Goal: Information Seeking & Learning: Learn about a topic

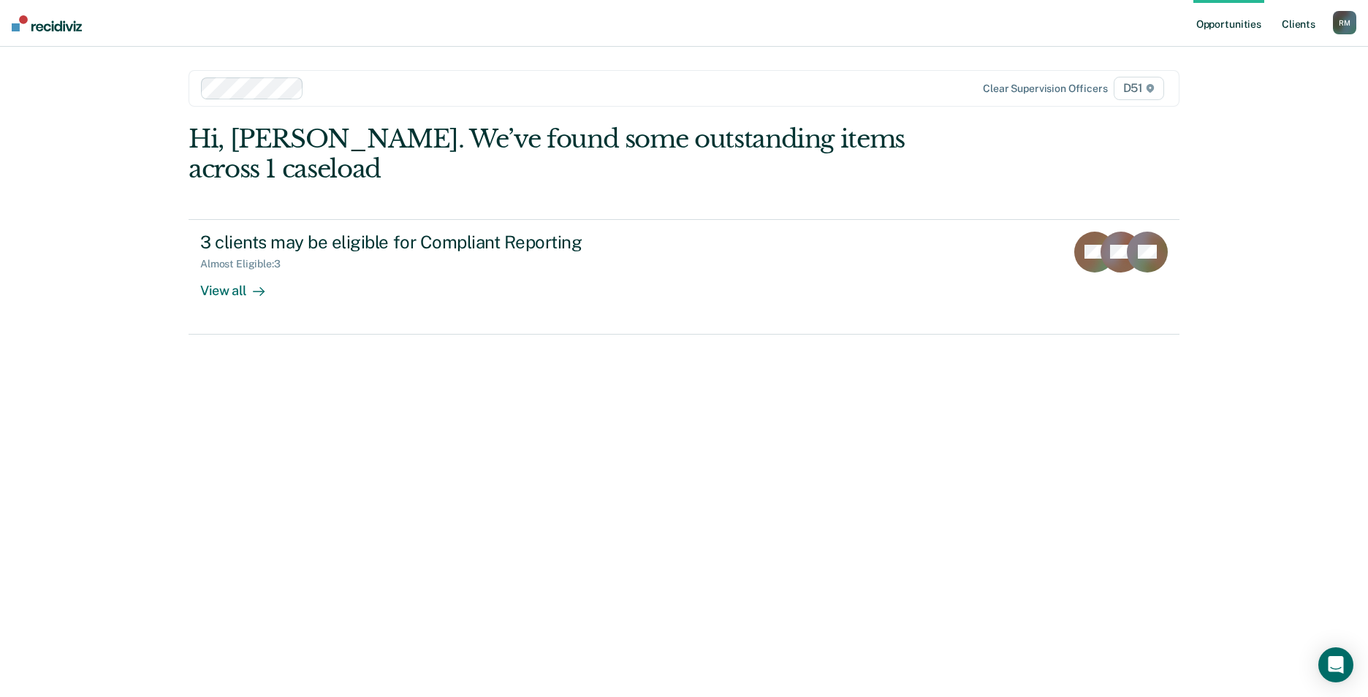
click at [1292, 26] on link "Client s" at bounding box center [1297, 23] width 39 height 47
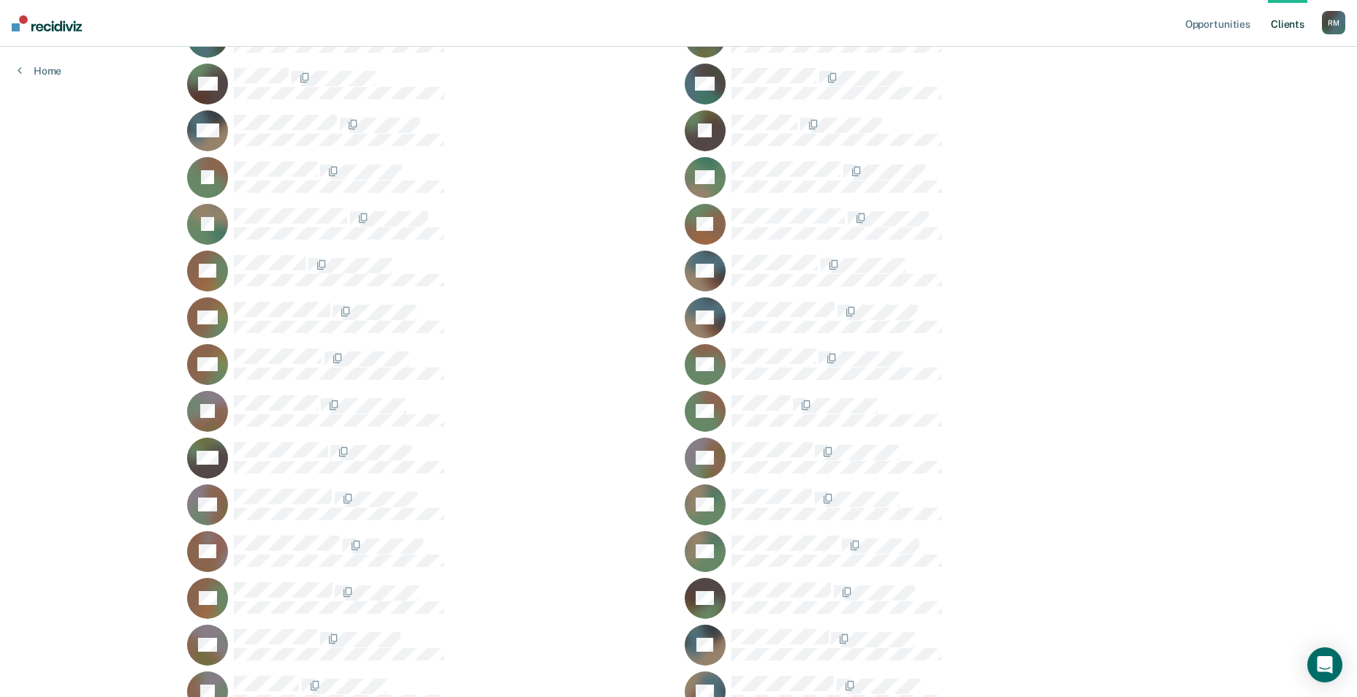
scroll to position [657, 0]
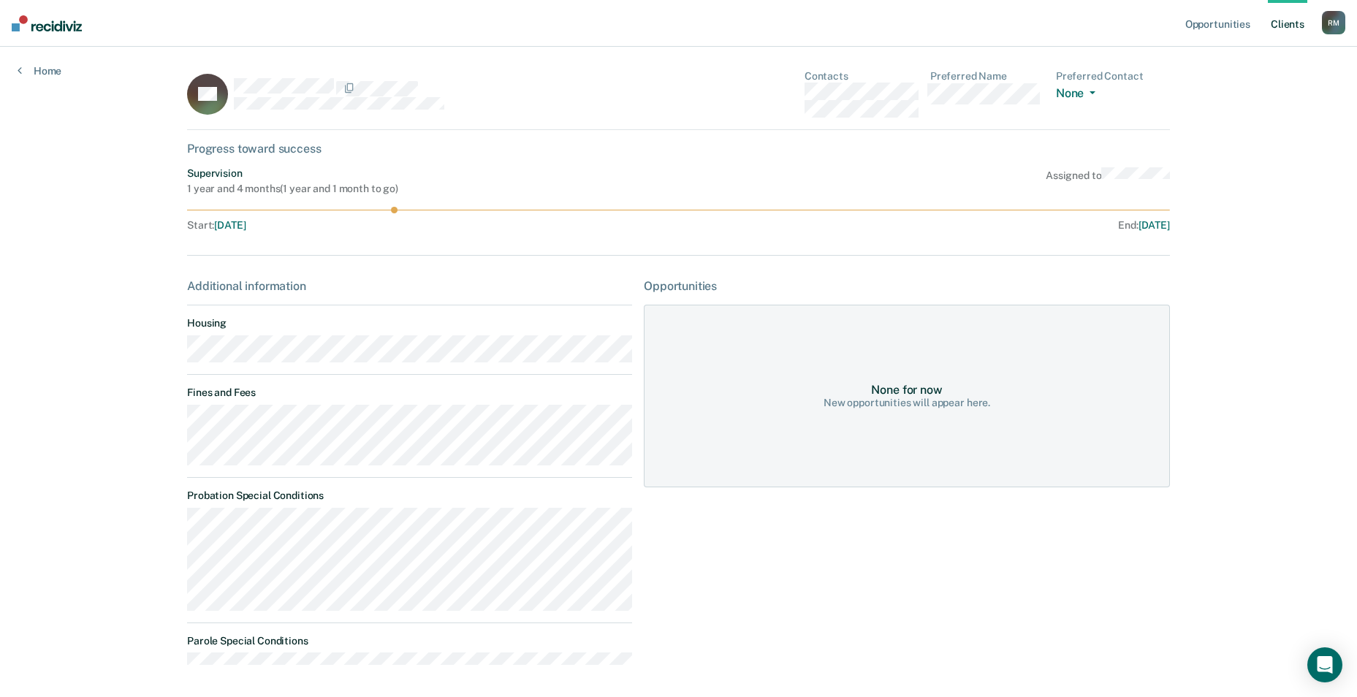
click at [1285, 25] on link "Client s" at bounding box center [1286, 23] width 39 height 47
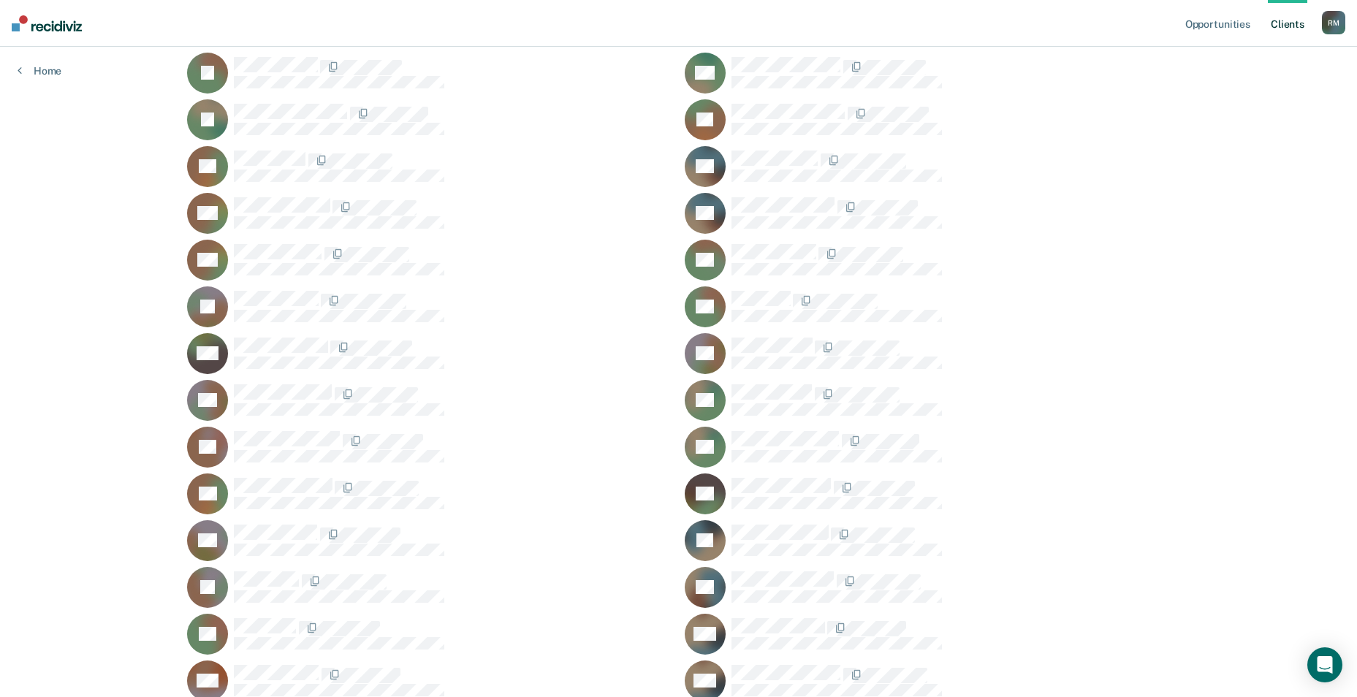
scroll to position [838, 0]
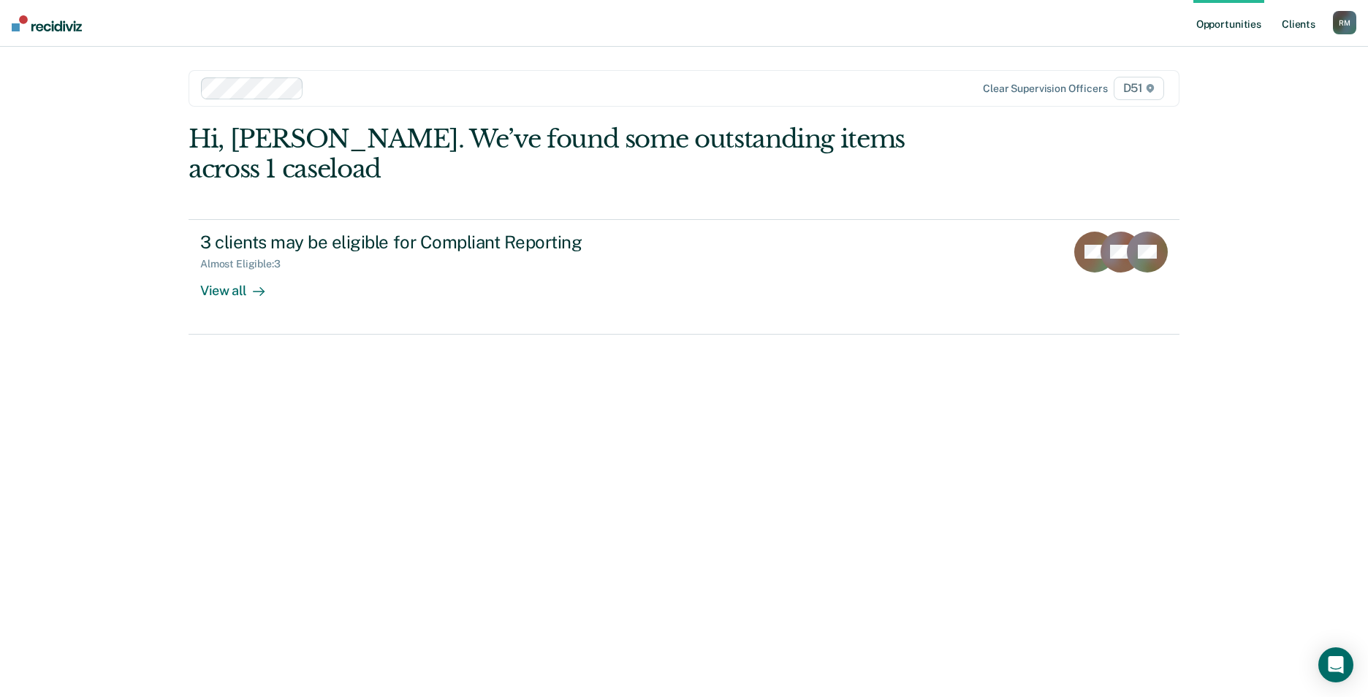
click at [1297, 26] on link "Client s" at bounding box center [1297, 23] width 39 height 47
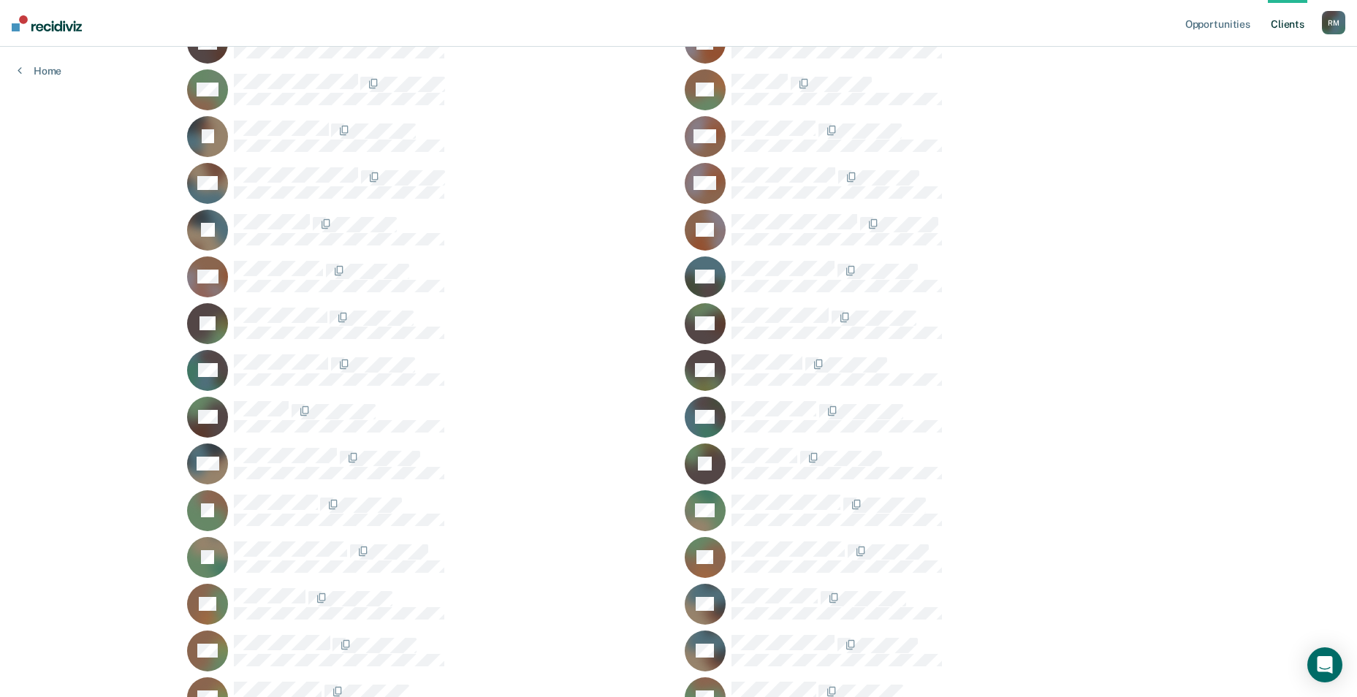
scroll to position [307, 0]
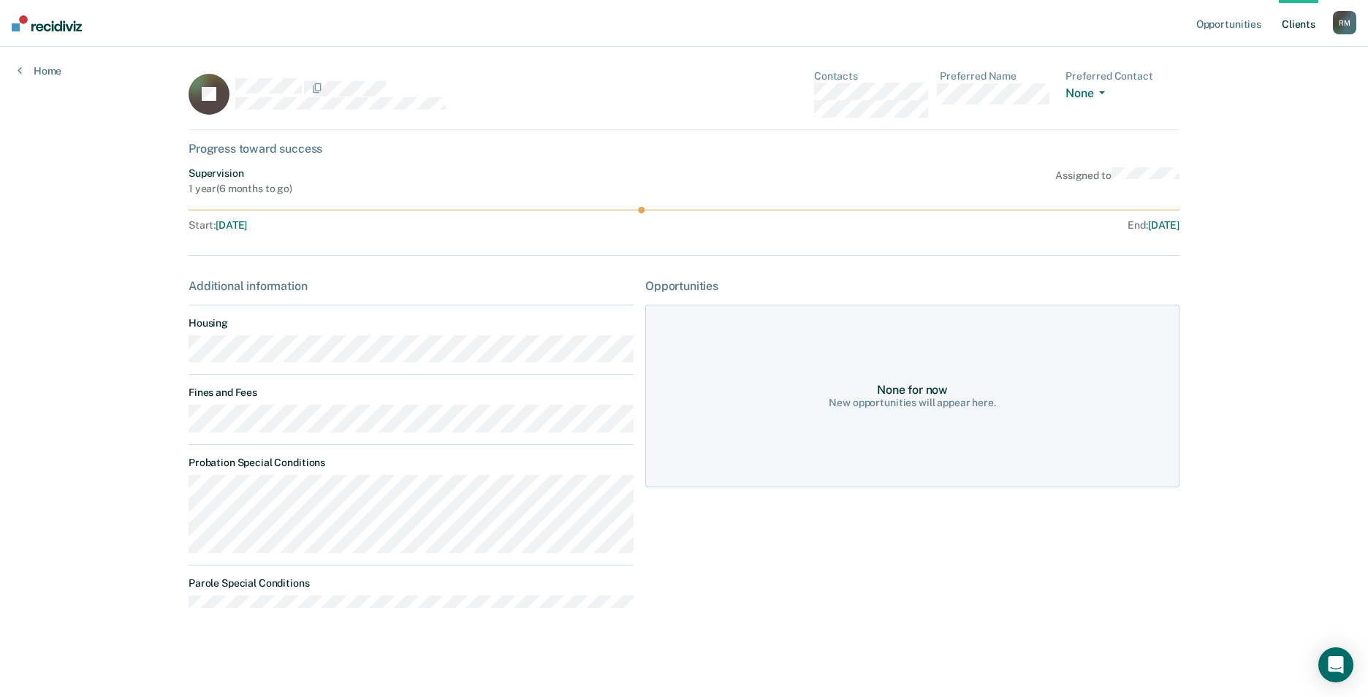
click at [1294, 22] on link "Client s" at bounding box center [1297, 23] width 39 height 47
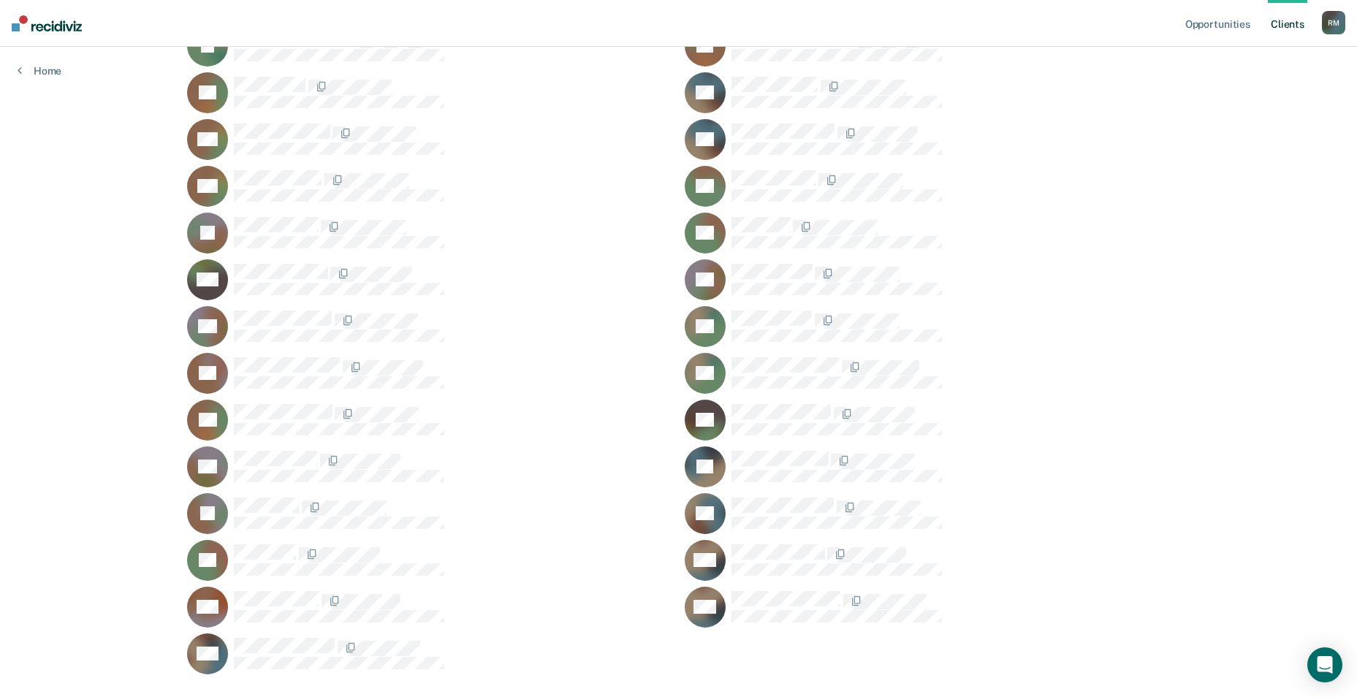
scroll to position [838, 0]
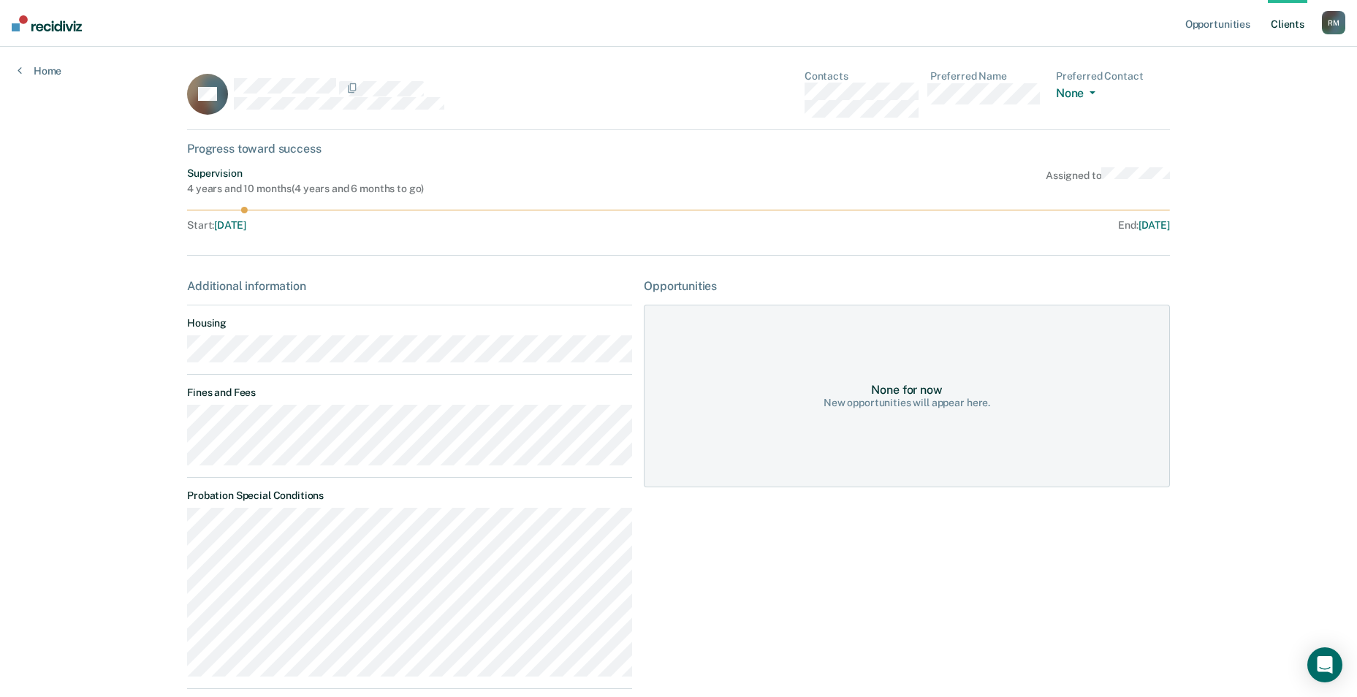
click at [1277, 24] on link "Client s" at bounding box center [1286, 23] width 39 height 47
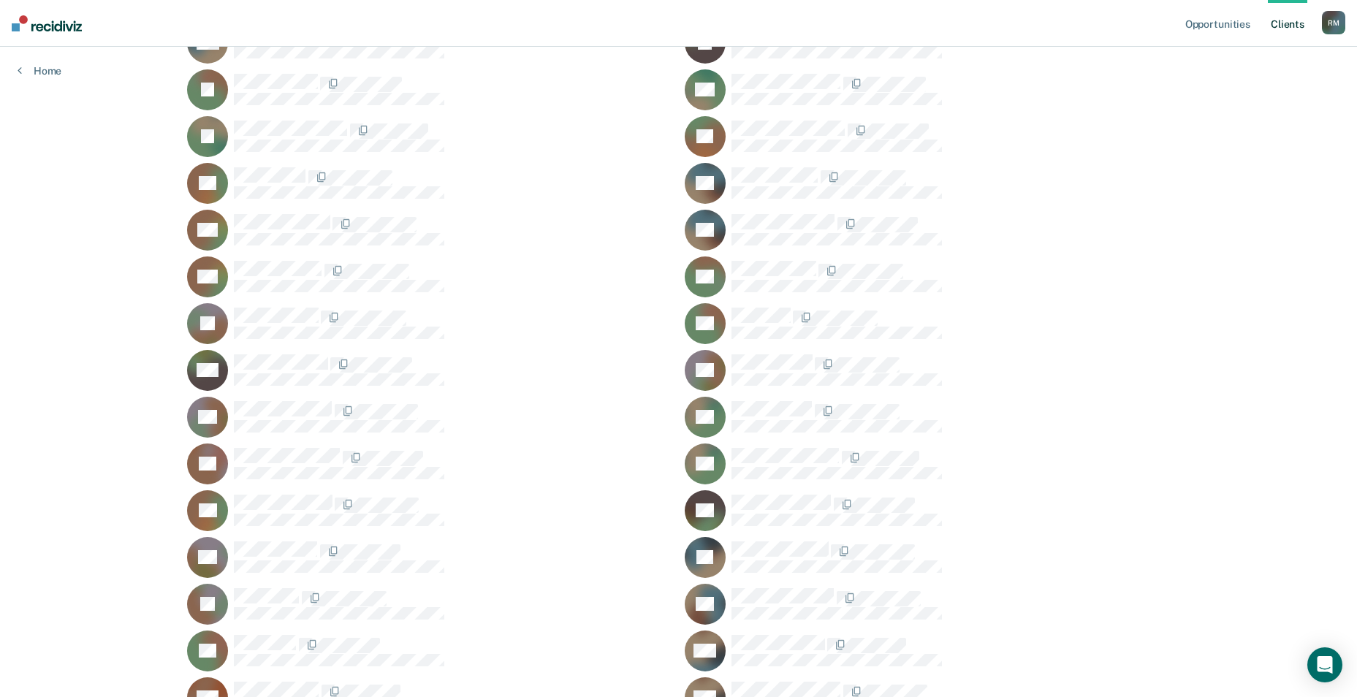
scroll to position [619, 0]
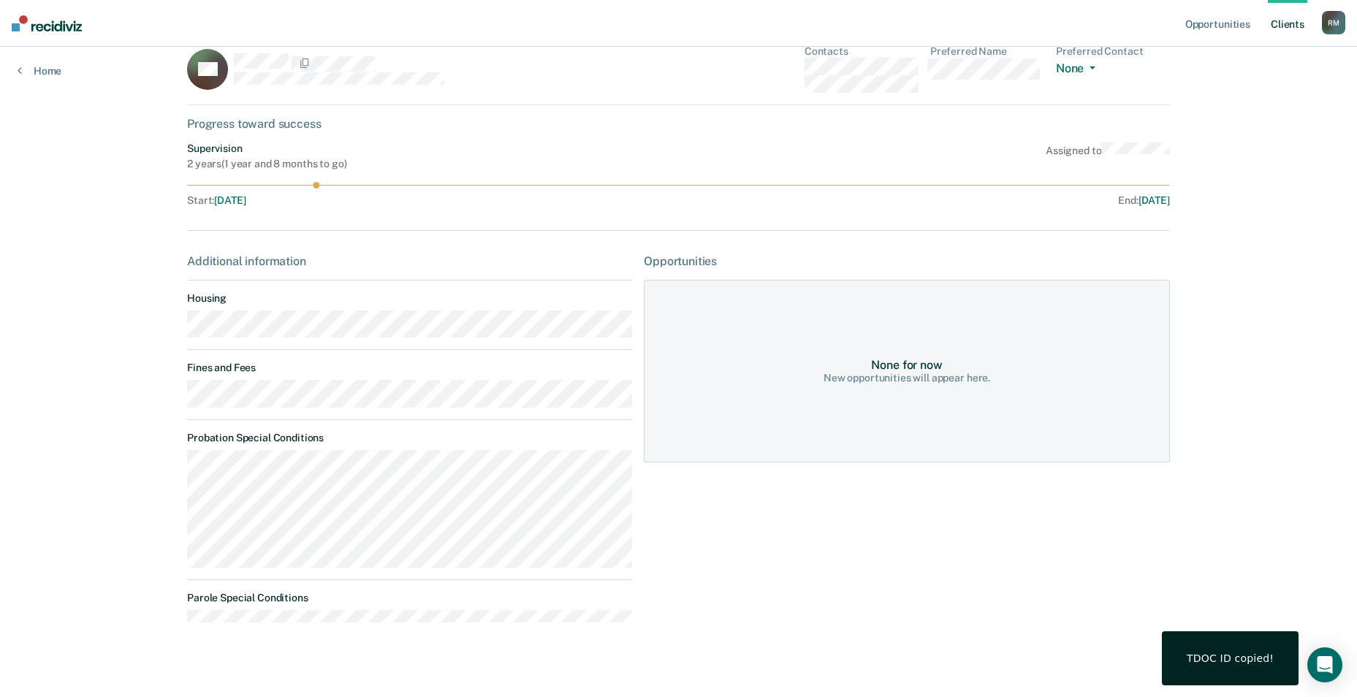
scroll to position [38, 0]
